Goal: Information Seeking & Learning: Compare options

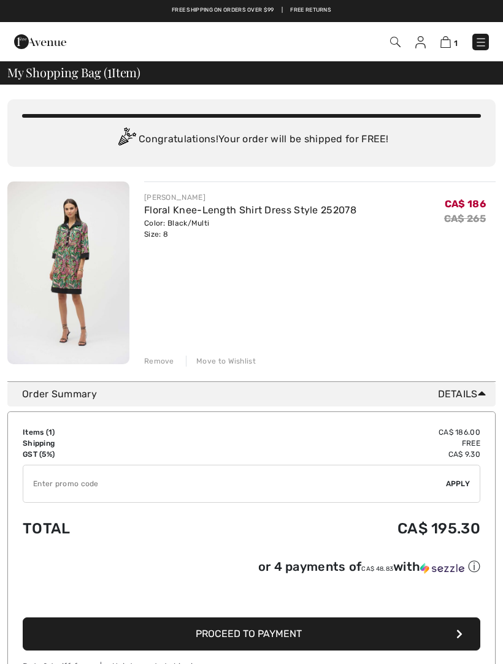
click at [486, 43] on img at bounding box center [481, 42] width 12 height 12
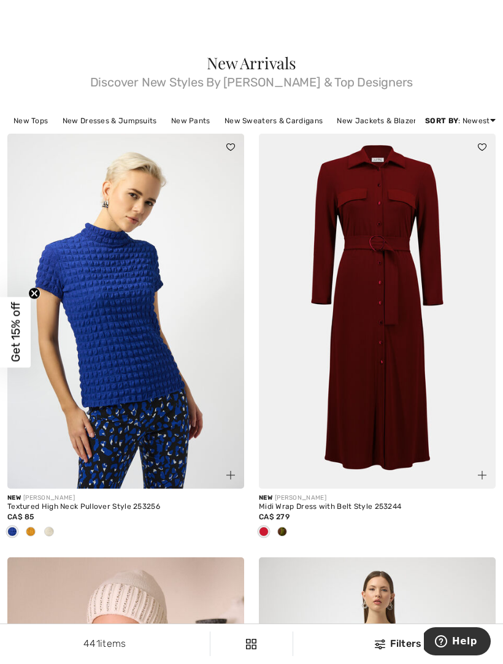
scroll to position [16, 0]
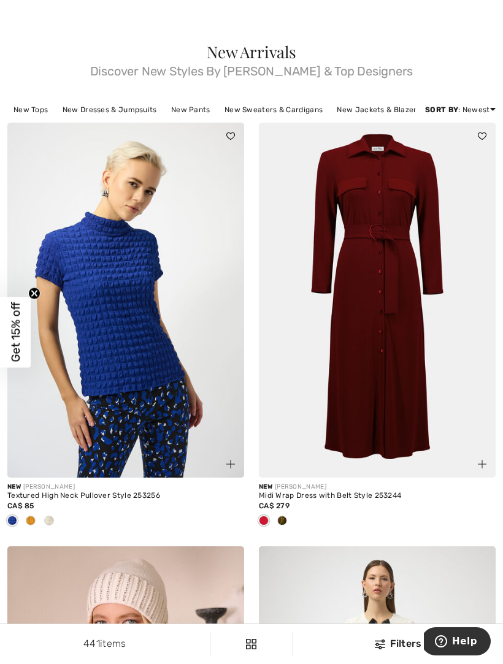
click at [52, 525] on div at bounding box center [49, 522] width 18 height 20
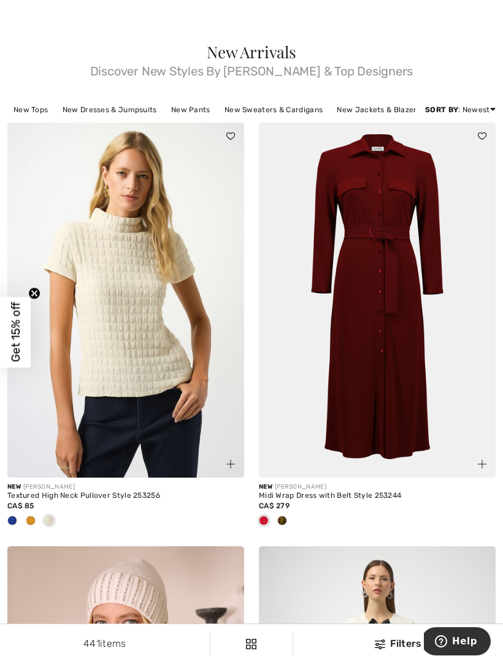
click at [153, 350] on img at bounding box center [125, 300] width 237 height 355
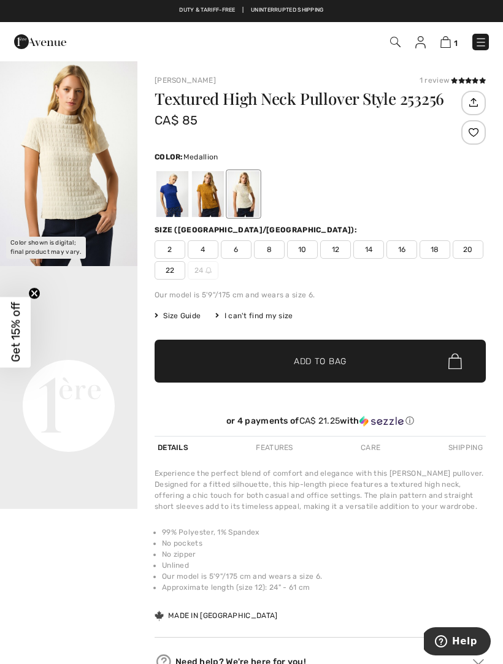
click at [208, 207] on div at bounding box center [208, 194] width 32 height 46
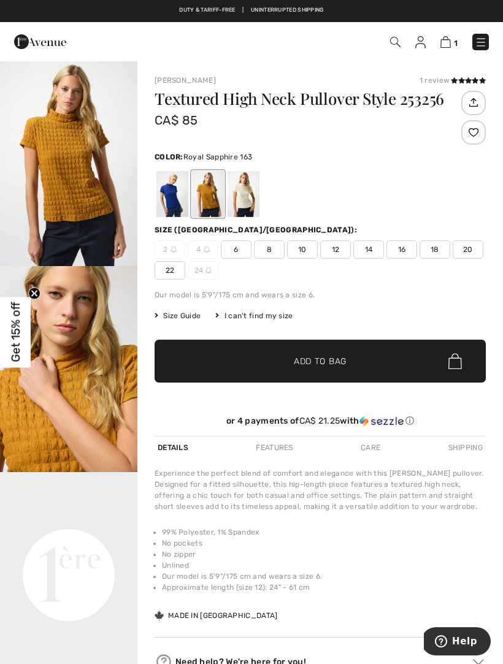
click at [174, 205] on div at bounding box center [172, 194] width 32 height 46
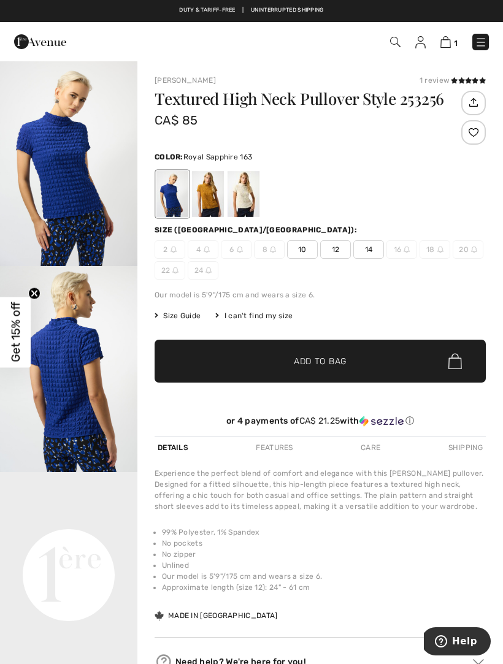
click at [250, 201] on div at bounding box center [244, 194] width 32 height 46
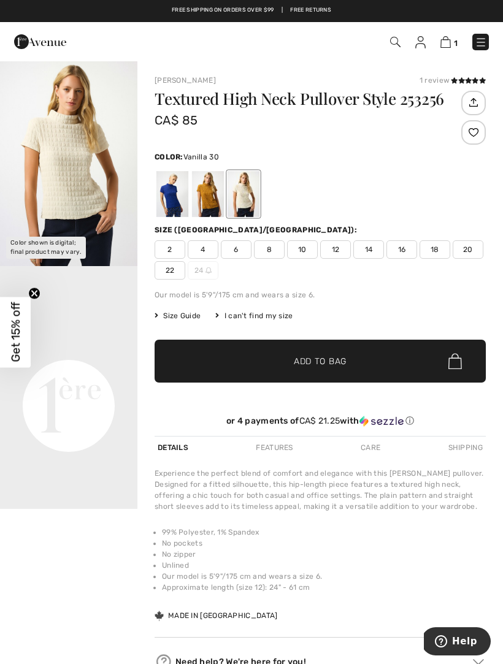
click at [469, 77] on span at bounding box center [468, 80] width 35 height 7
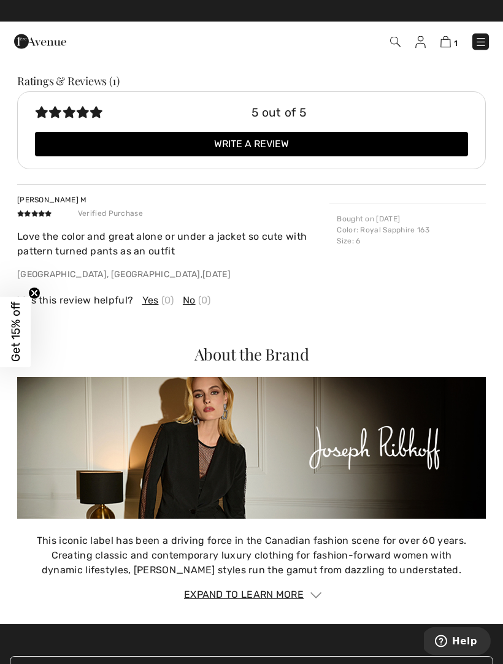
scroll to position [867, 0]
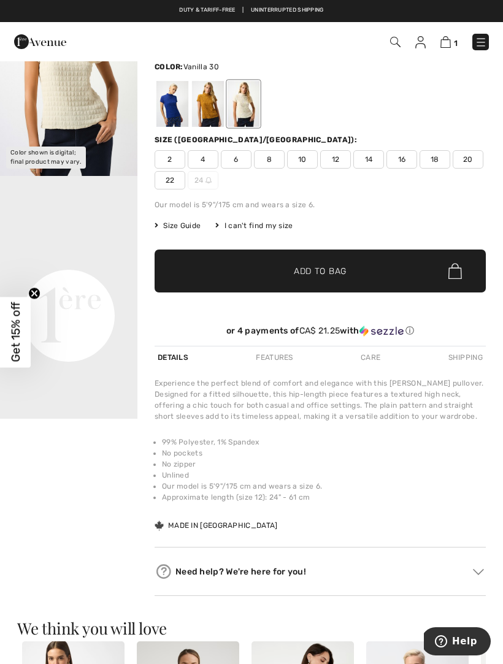
scroll to position [90, 0]
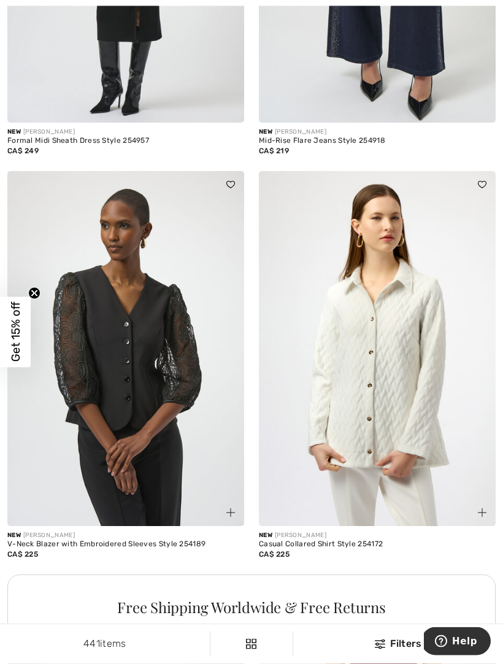
scroll to position [2006, 0]
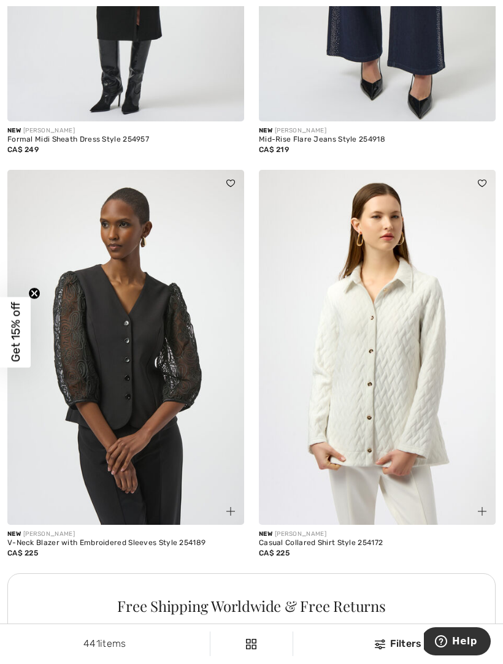
click at [415, 426] on img at bounding box center [377, 347] width 237 height 355
click at [405, 391] on img at bounding box center [377, 347] width 237 height 355
click at [407, 407] on img at bounding box center [377, 347] width 237 height 355
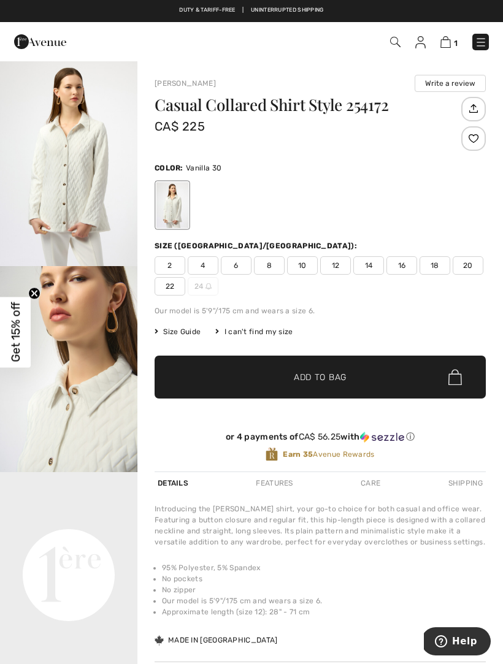
click at [81, 192] on img "1 / 5" at bounding box center [68, 163] width 137 height 206
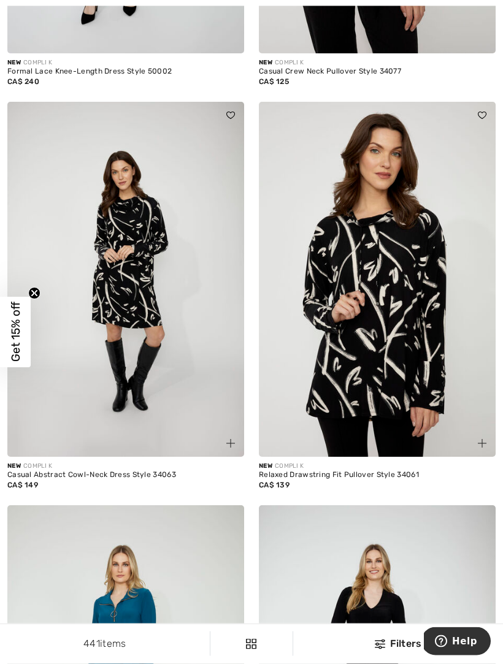
scroll to position [6055, 0]
click at [409, 374] on img at bounding box center [377, 279] width 237 height 355
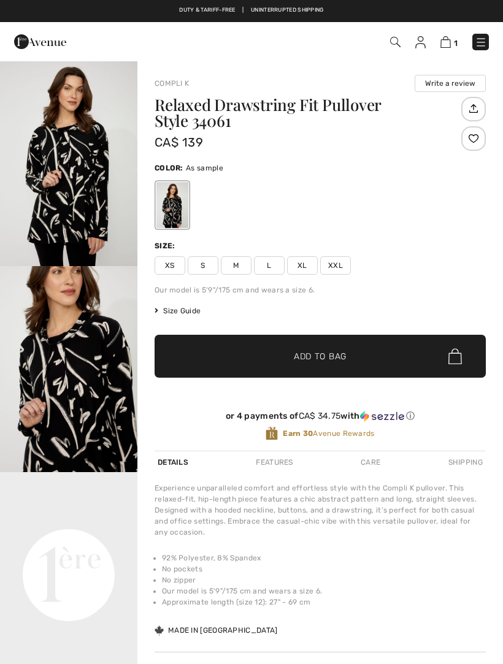
checkbox input "true"
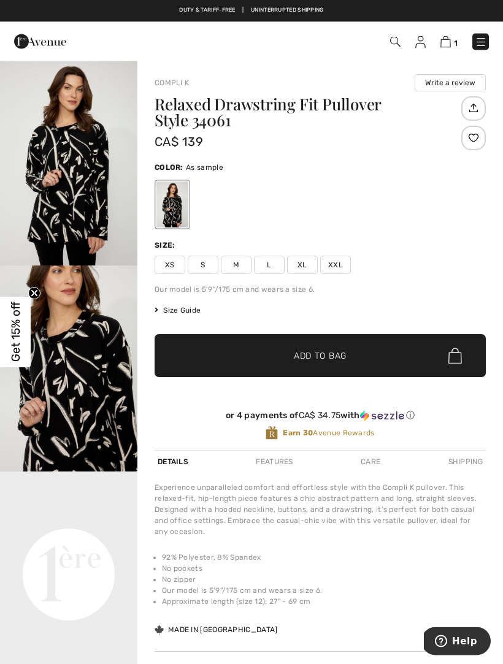
scroll to position [1, 0]
click at [194, 313] on span "Size Guide" at bounding box center [178, 310] width 46 height 11
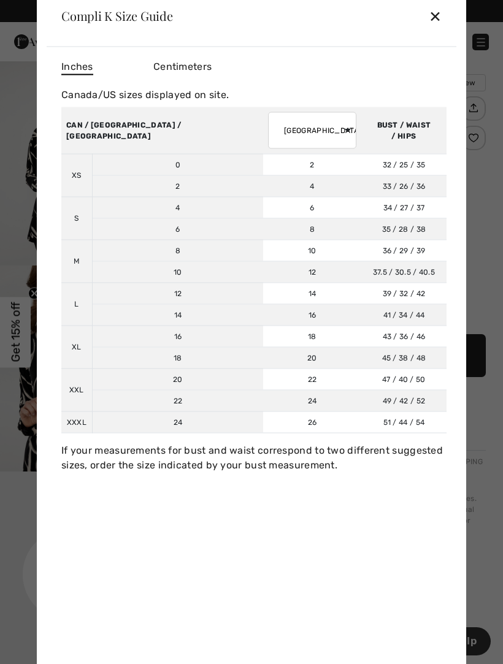
click at [439, 19] on div "✕" at bounding box center [435, 16] width 13 height 26
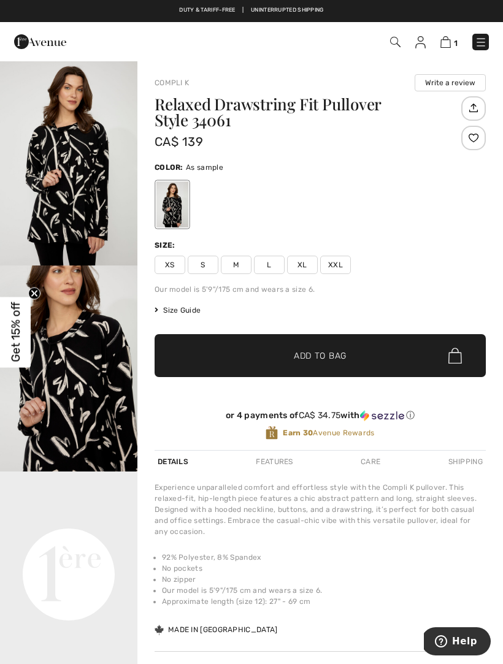
click at [72, 191] on img "1 / 4" at bounding box center [68, 162] width 137 height 206
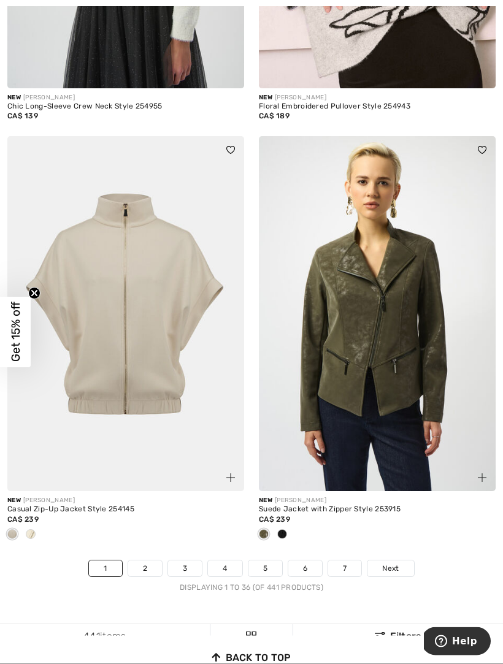
scroll to position [7231, 0]
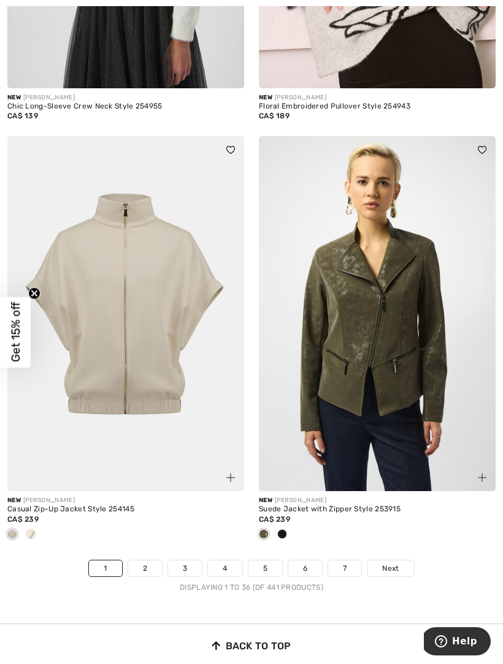
click at [396, 563] on span "Next" at bounding box center [390, 568] width 17 height 11
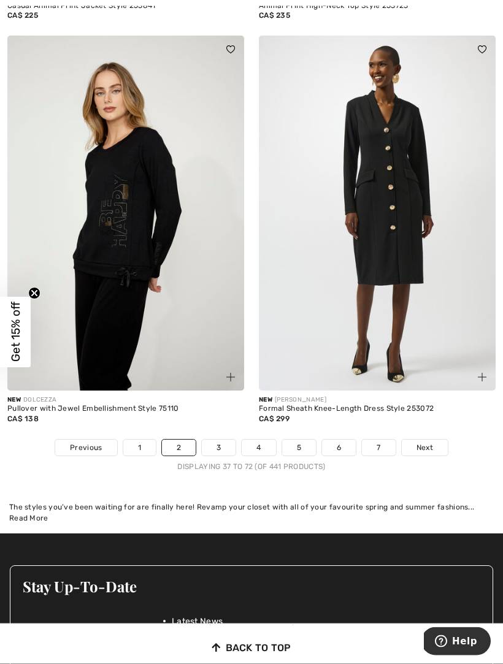
scroll to position [7296, 0]
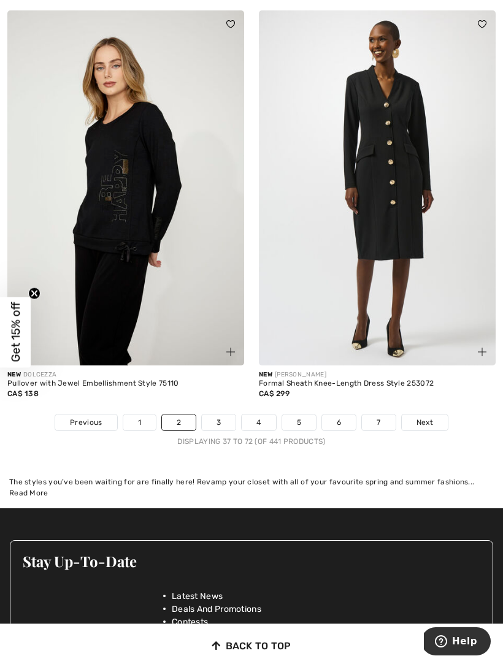
click at [436, 416] on link "Next" at bounding box center [425, 423] width 46 height 16
click at [426, 417] on span "Next" at bounding box center [424, 422] width 17 height 11
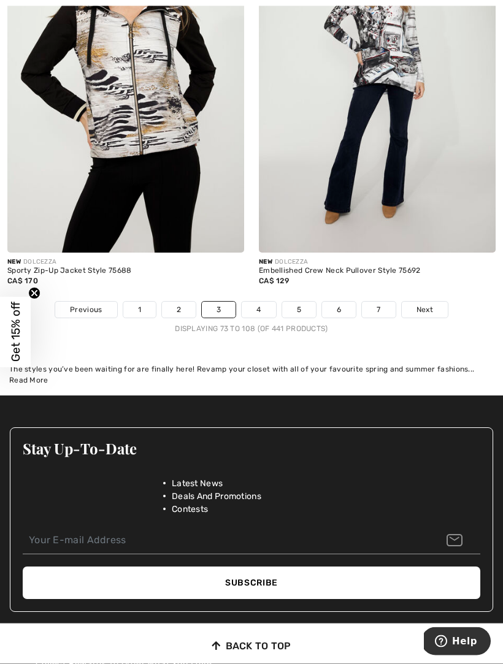
scroll to position [7368, 0]
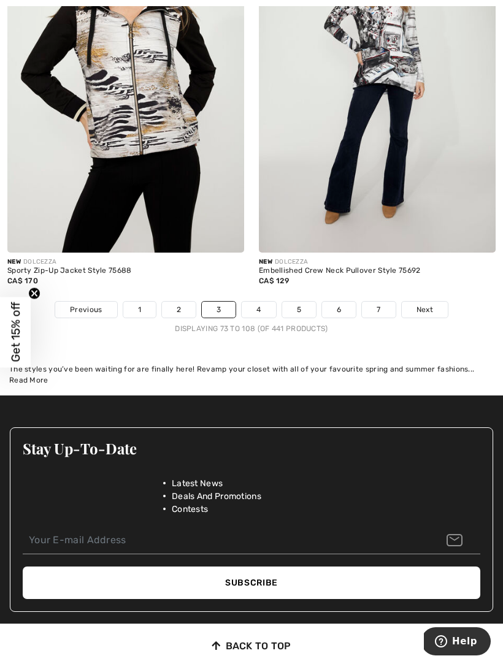
click at [431, 304] on span "Next" at bounding box center [424, 309] width 17 height 11
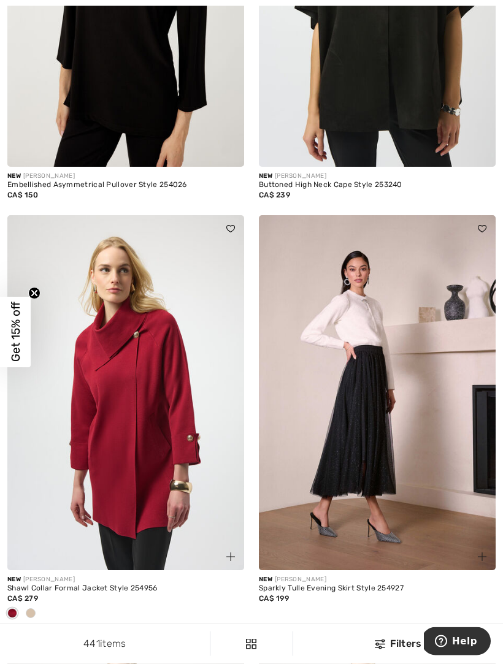
scroll to position [6346, 0]
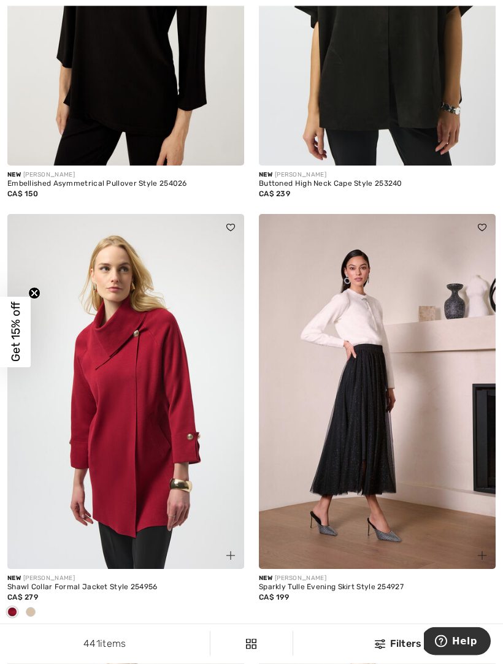
click at [40, 607] on div at bounding box center [125, 614] width 237 height 20
click at [38, 606] on div at bounding box center [30, 613] width 18 height 20
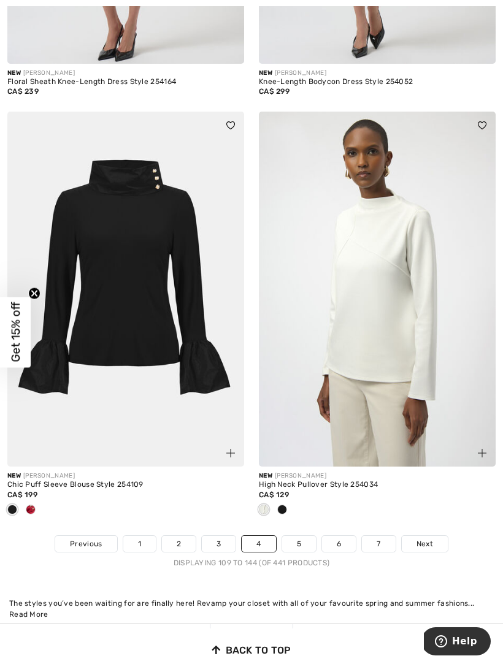
scroll to position [7288, 0]
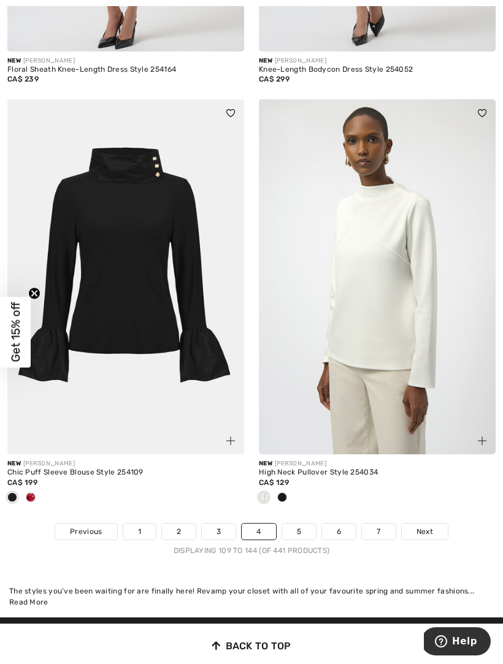
click at [431, 526] on span "Next" at bounding box center [424, 531] width 17 height 11
click at [428, 526] on span "Next" at bounding box center [424, 531] width 17 height 11
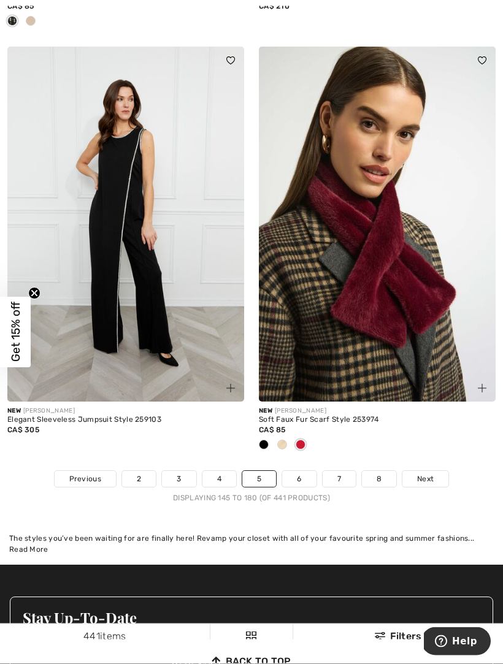
scroll to position [7411, 0]
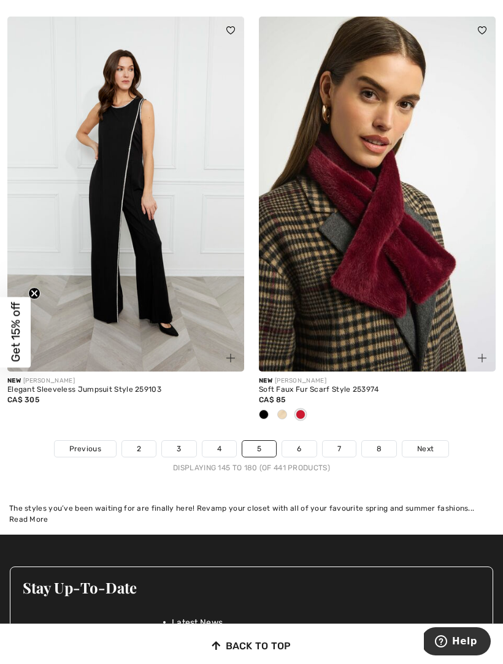
click at [429, 443] on span "Next" at bounding box center [425, 448] width 17 height 11
click at [431, 443] on span "Next" at bounding box center [425, 448] width 17 height 11
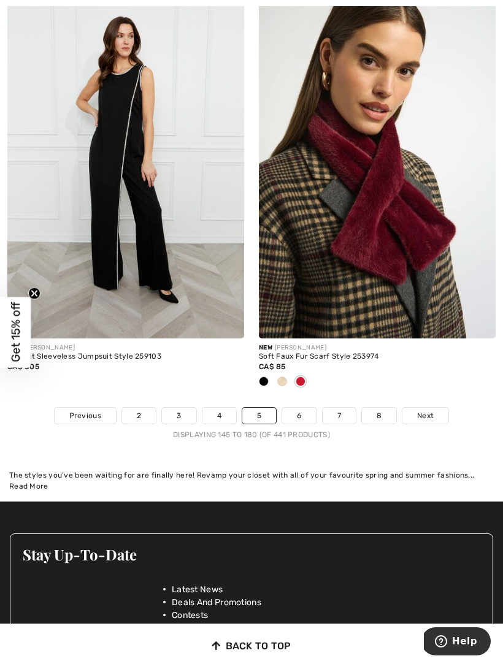
click at [428, 410] on span "Next" at bounding box center [425, 415] width 17 height 11
click at [424, 410] on span "Next" at bounding box center [425, 415] width 17 height 11
click at [425, 410] on span "Next" at bounding box center [425, 415] width 17 height 11
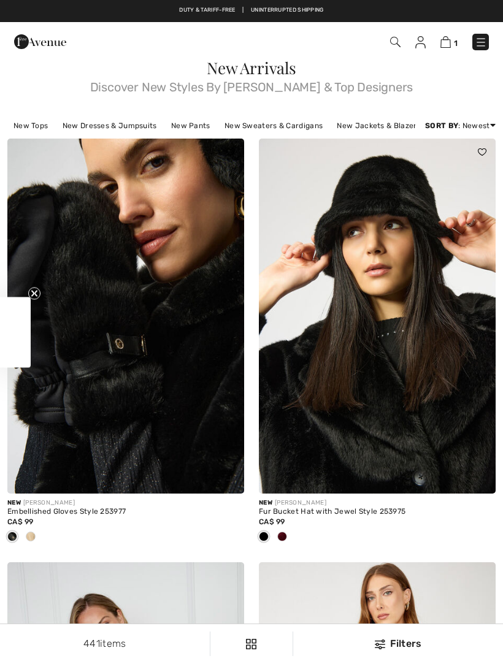
checkbox input "true"
click at [480, 43] on img at bounding box center [481, 42] width 12 height 12
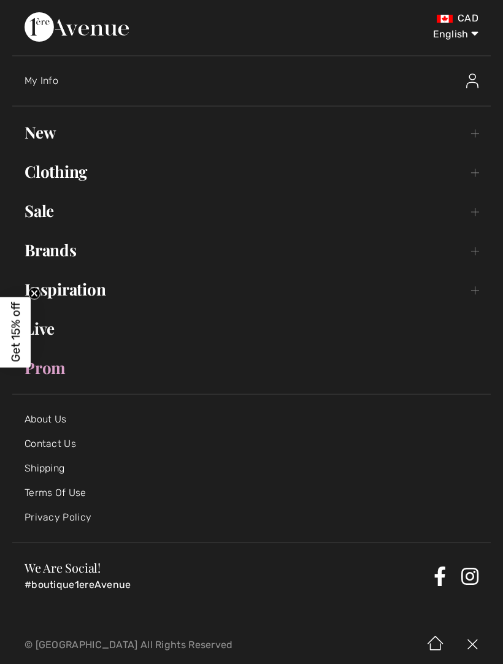
click at [52, 213] on link "Sale Toggle submenu" at bounding box center [251, 211] width 478 height 27
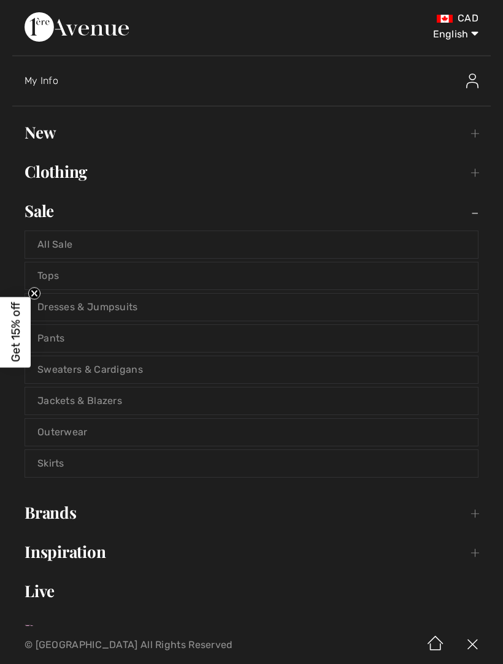
click at [62, 275] on link "Tops" at bounding box center [251, 276] width 453 height 27
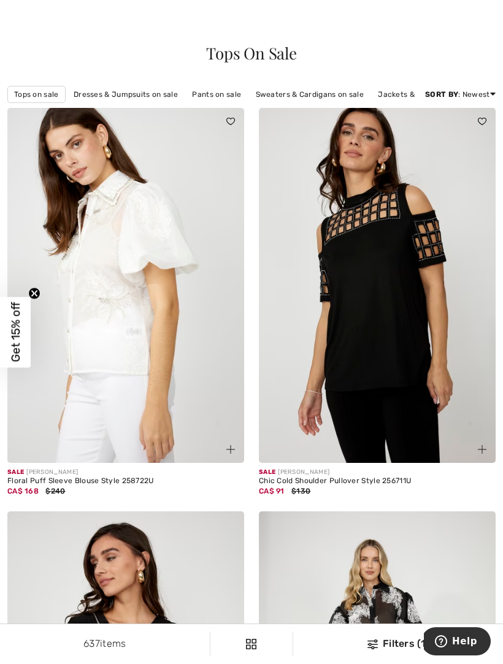
scroll to position [15, 0]
click at [450, 210] on link "Best Sellers" at bounding box center [446, 200] width 80 height 18
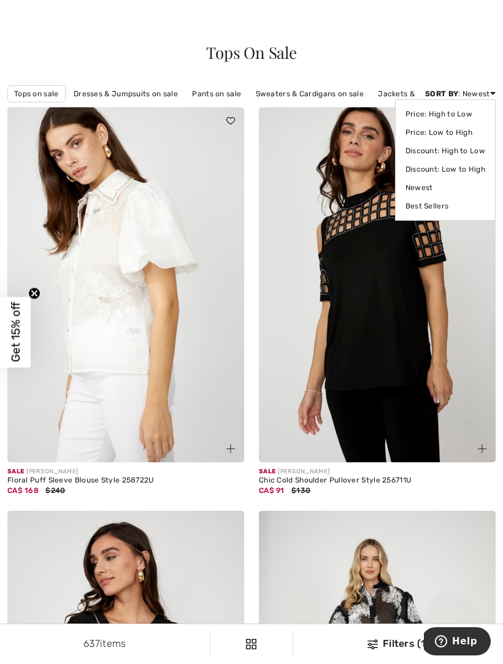
click at [439, 197] on link "Best Sellers" at bounding box center [445, 206] width 80 height 18
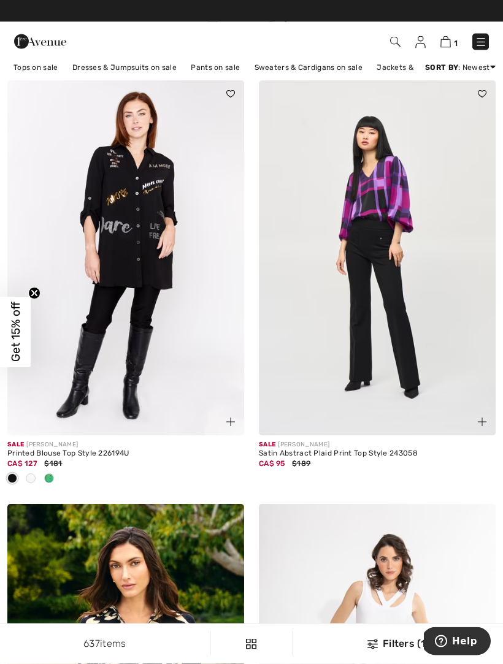
scroll to position [38, 0]
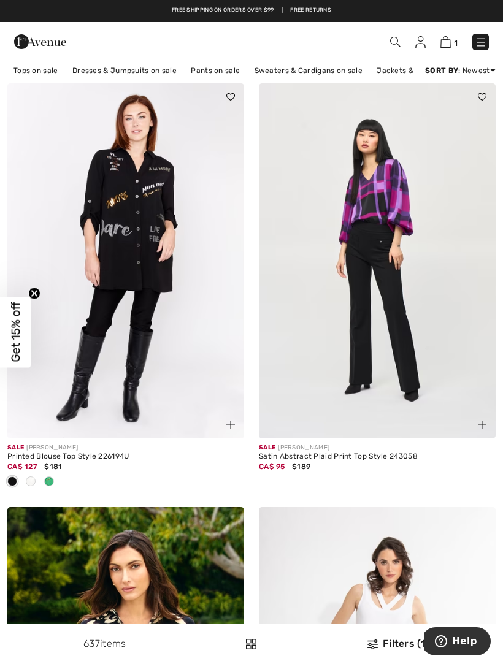
click at [53, 484] on div at bounding box center [49, 482] width 18 height 20
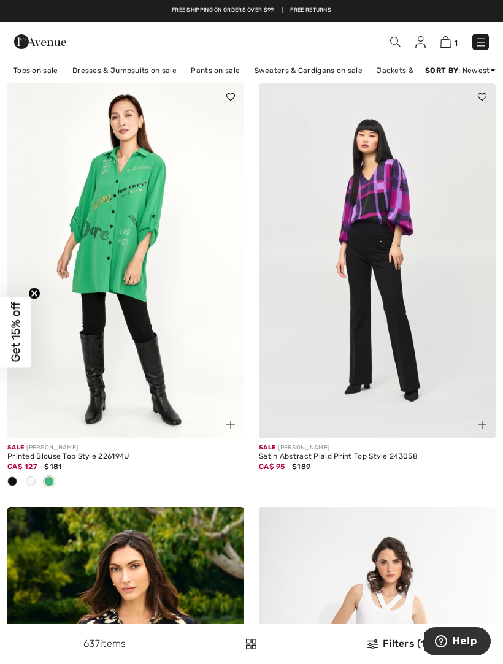
click at [37, 477] on div at bounding box center [30, 482] width 18 height 20
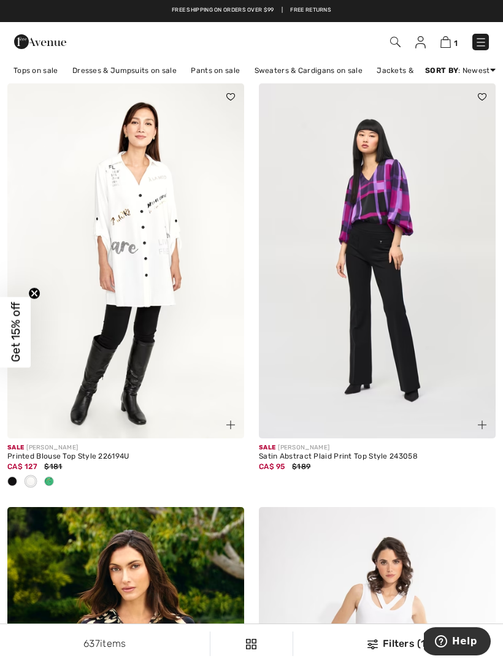
click at [142, 279] on img at bounding box center [125, 260] width 237 height 355
click at [153, 282] on img at bounding box center [125, 260] width 237 height 355
click at [169, 316] on img at bounding box center [125, 260] width 237 height 355
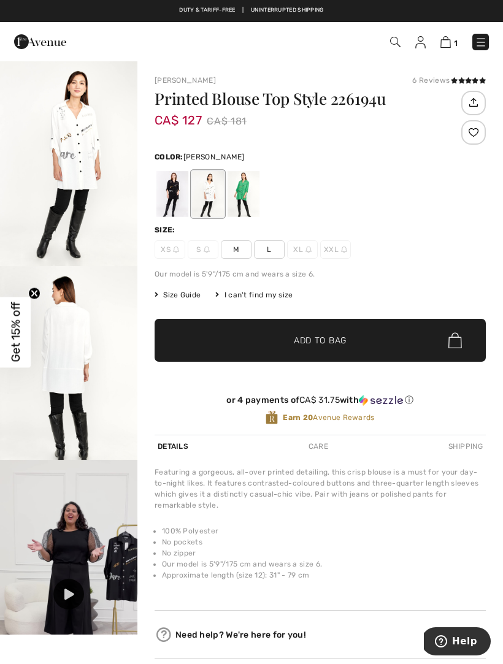
click at [248, 201] on div at bounding box center [244, 194] width 32 height 46
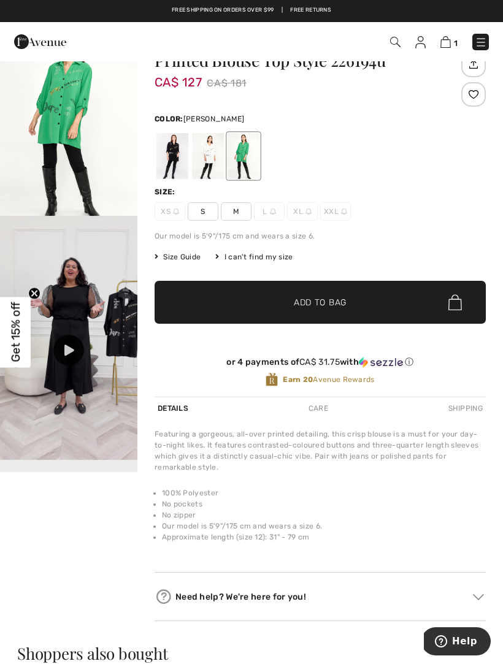
scroll to position [37, 0]
